Goal: Navigation & Orientation: Find specific page/section

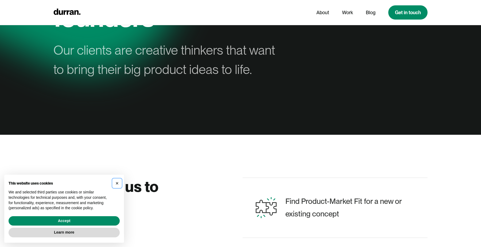
click at [116, 183] on span "×" at bounding box center [117, 183] width 3 height 6
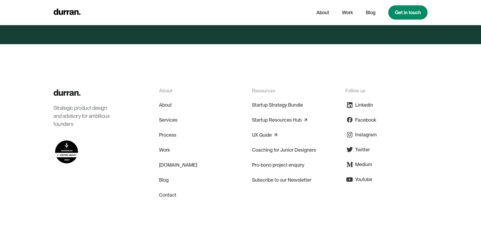
scroll to position [2602, 0]
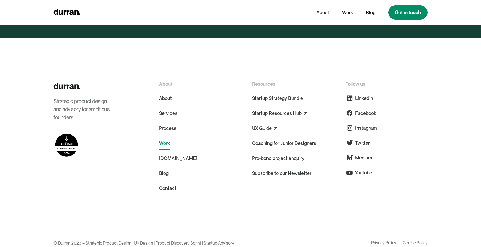
click at [169, 137] on link "Work" at bounding box center [164, 143] width 11 height 13
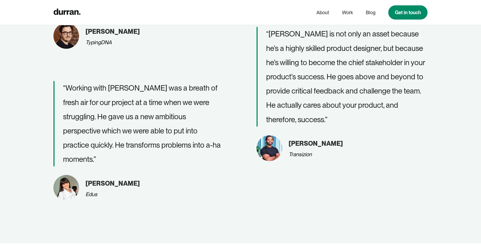
scroll to position [1466, 0]
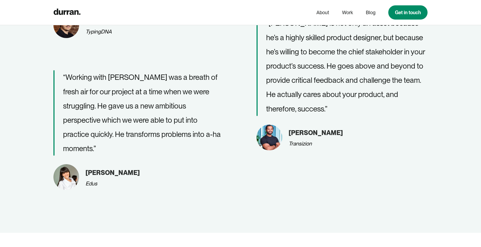
click at [376, 14] on nav "About Work Blog Get in touch" at bounding box center [369, 12] width 118 height 14
click at [374, 14] on link "Blog" at bounding box center [371, 12] width 10 height 10
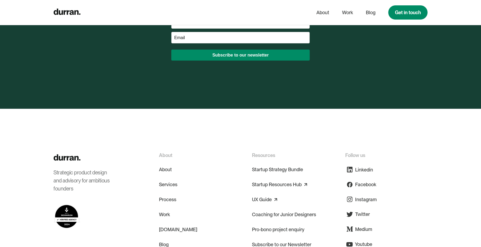
scroll to position [1735, 0]
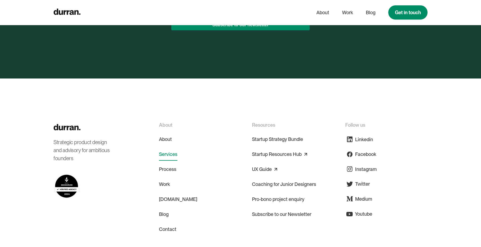
click at [166, 148] on link "Services" at bounding box center [168, 154] width 18 height 13
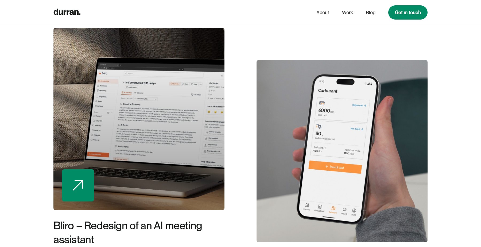
scroll to position [1075, 0]
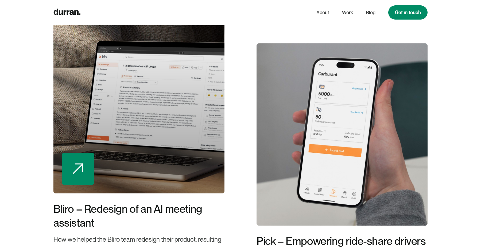
click at [165, 96] on div at bounding box center [138, 102] width 171 height 182
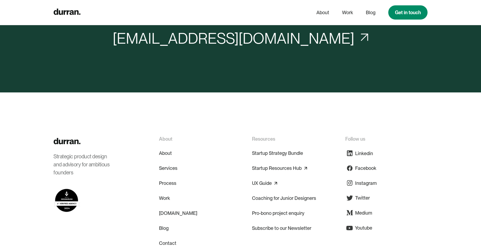
scroll to position [4616, 0]
